Goal: Check status

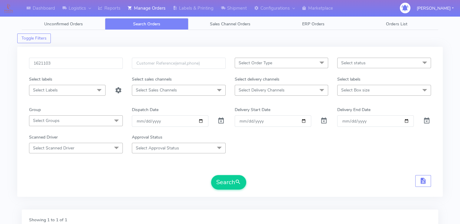
click at [211, 175] on button "Search" at bounding box center [228, 182] width 35 height 15
click at [315, 157] on form "1621103 Select Order Type Select All MEALS ATAVI One Off Pasta Club Gift Kit Ev…" at bounding box center [230, 124] width 402 height 132
click at [88, 61] on input "1621103" at bounding box center [76, 63] width 94 height 11
click at [211, 175] on button "Search" at bounding box center [228, 182] width 35 height 15
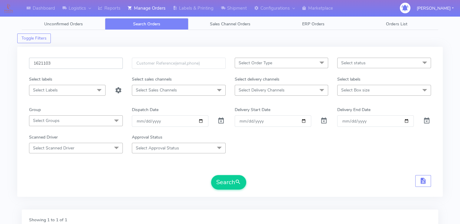
click at [111, 61] on input "1621103" at bounding box center [76, 63] width 94 height 11
paste input "2374_1"
type input "1622374"
click at [211, 175] on button "Search" at bounding box center [228, 182] width 35 height 15
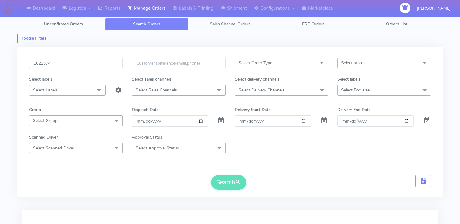
click at [112, 180] on div "Search" at bounding box center [230, 182] width 402 height 15
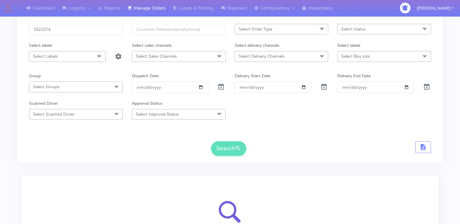
scroll to position [87, 0]
